Goal: Navigation & Orientation: Go to known website

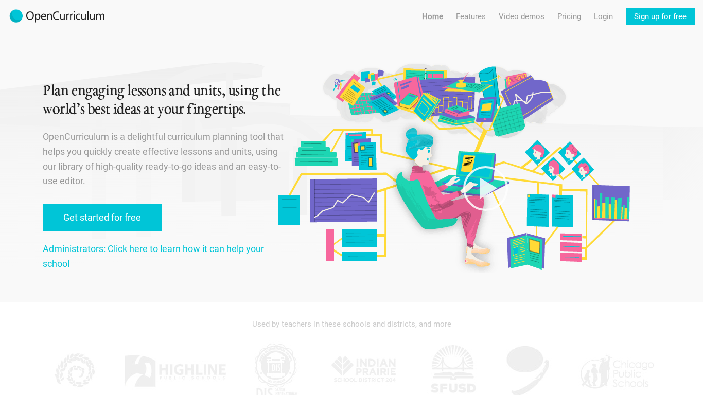
click at [7, 9] on div at bounding box center [53, 14] width 106 height 28
click at [11, 9] on img at bounding box center [57, 16] width 98 height 16
click at [15, 21] on img at bounding box center [57, 16] width 98 height 16
